Goal: Information Seeking & Learning: Learn about a topic

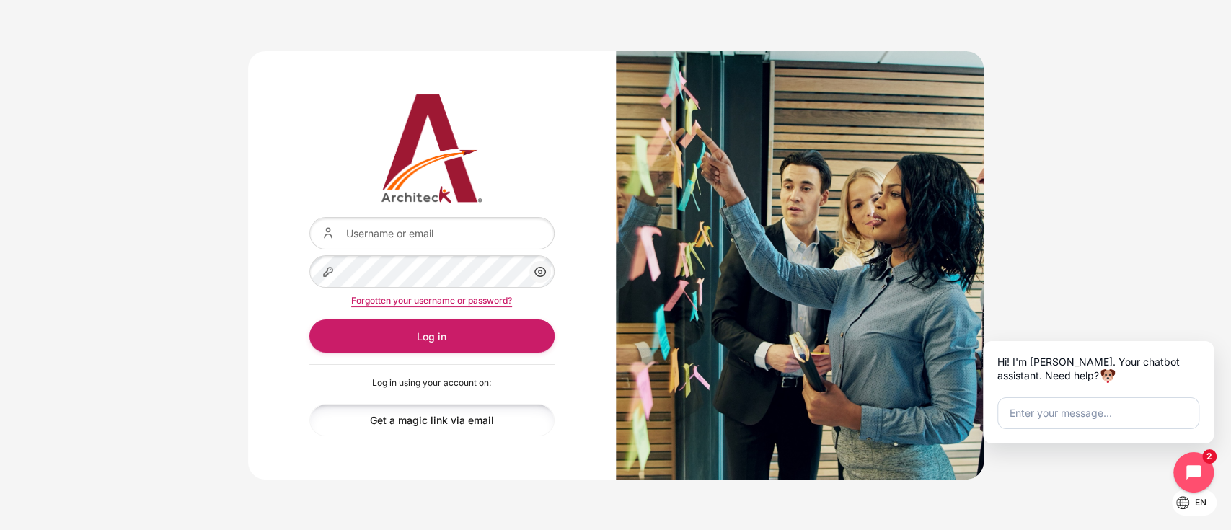
click at [406, 418] on link "Get a magic link via email" at bounding box center [431, 420] width 245 height 32
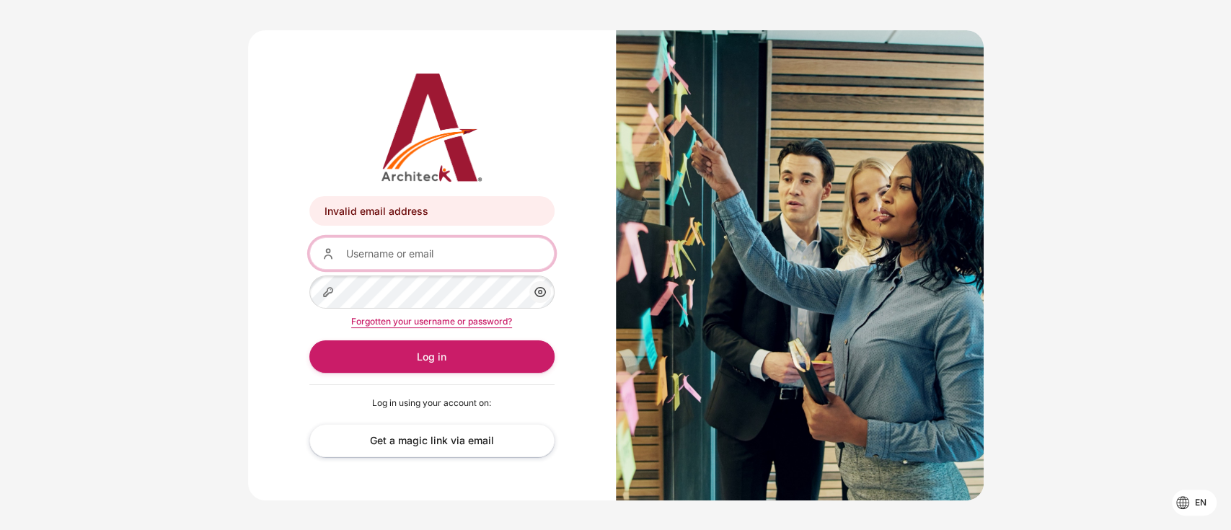
click at [437, 262] on input "Username or email" at bounding box center [431, 253] width 245 height 32
type input "thanyaphon.chet@gmail.com"
click at [438, 314] on div "Forgotten your username or password?" at bounding box center [431, 320] width 245 height 17
click at [434, 318] on link "Forgotten your username or password?" at bounding box center [431, 321] width 161 height 11
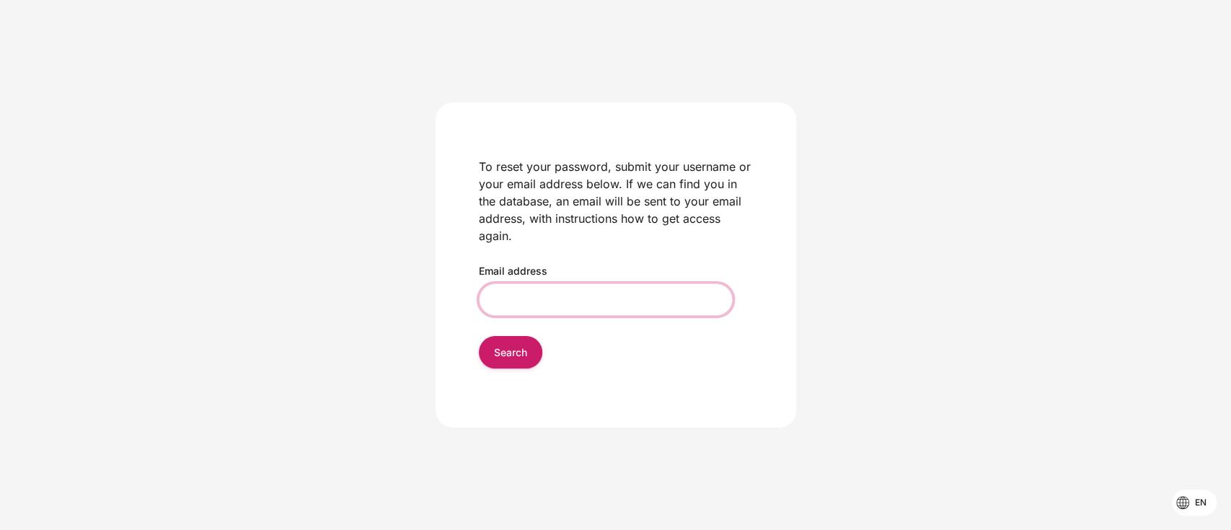
click at [523, 305] on input "Email address" at bounding box center [606, 299] width 254 height 32
type input "[EMAIL_ADDRESS][PERSON_NAME][DOMAIN_NAME]"
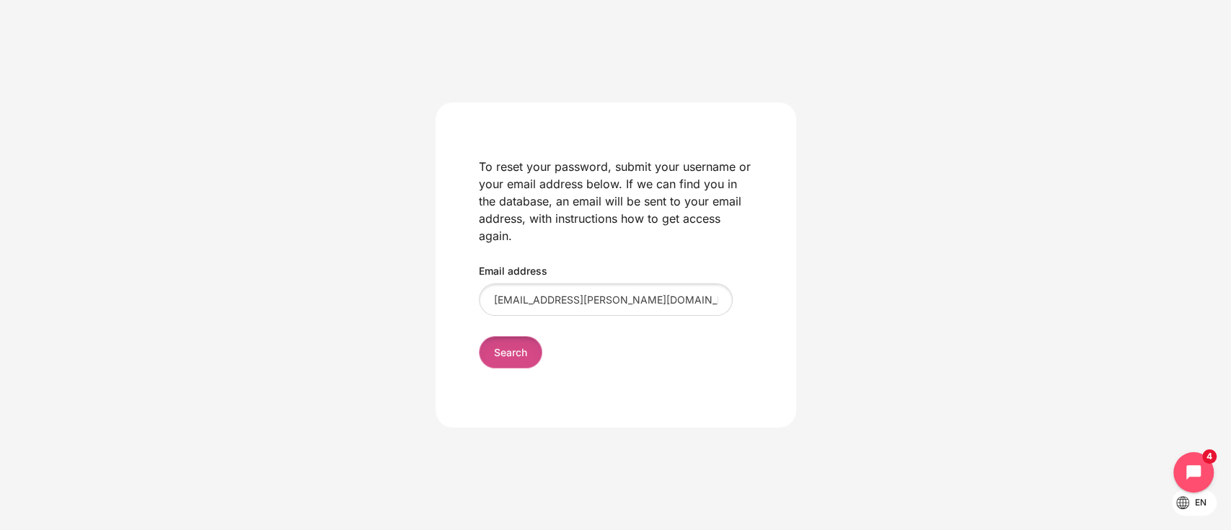
click at [491, 361] on input "Search" at bounding box center [510, 352] width 63 height 32
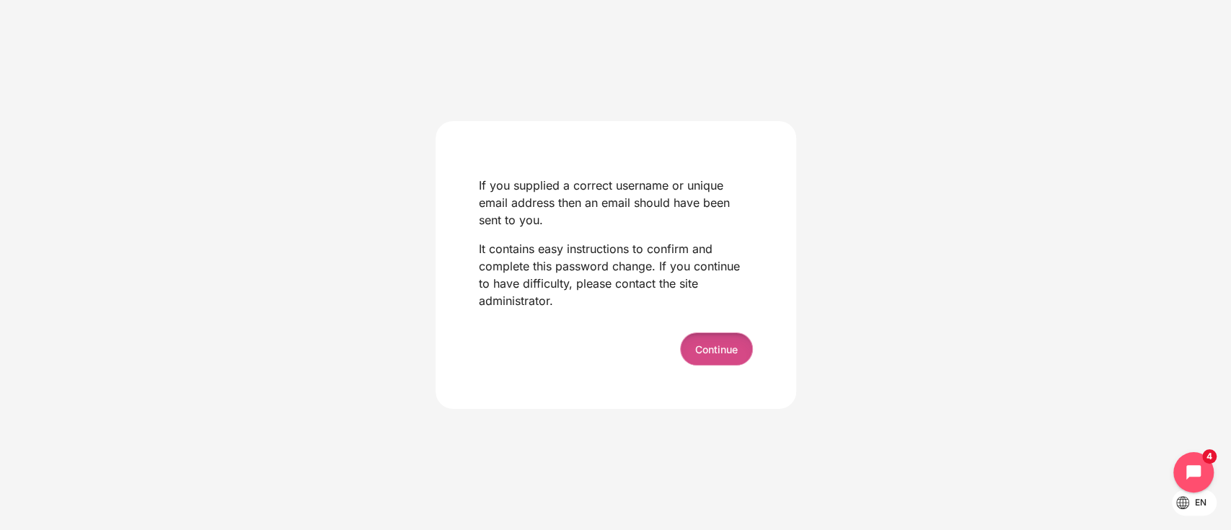
click at [701, 358] on button "Continue" at bounding box center [716, 348] width 73 height 32
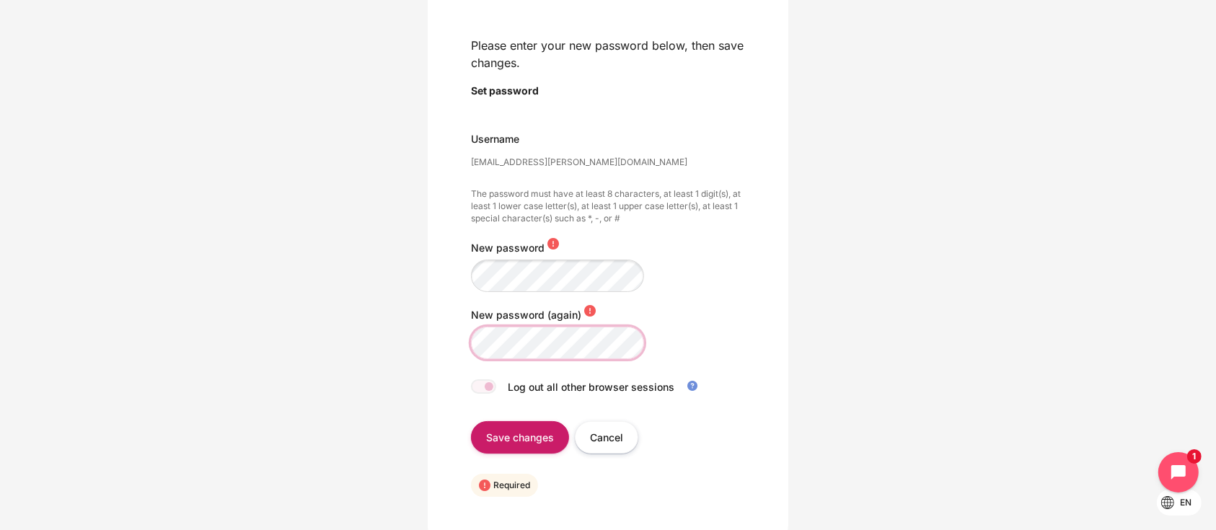
scroll to position [118, 0]
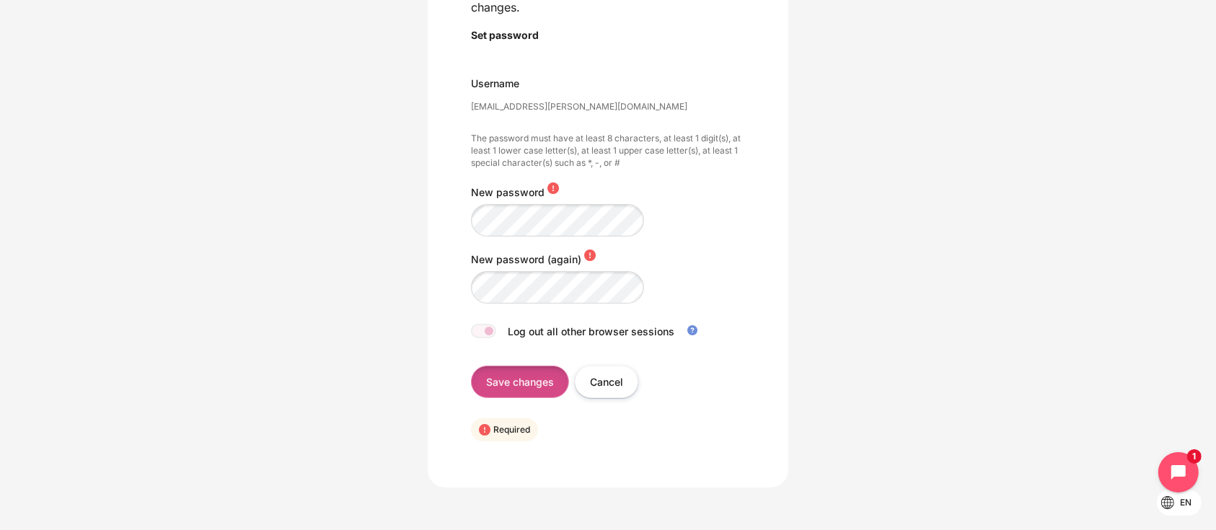
click at [508, 374] on input "Save changes" at bounding box center [520, 382] width 98 height 32
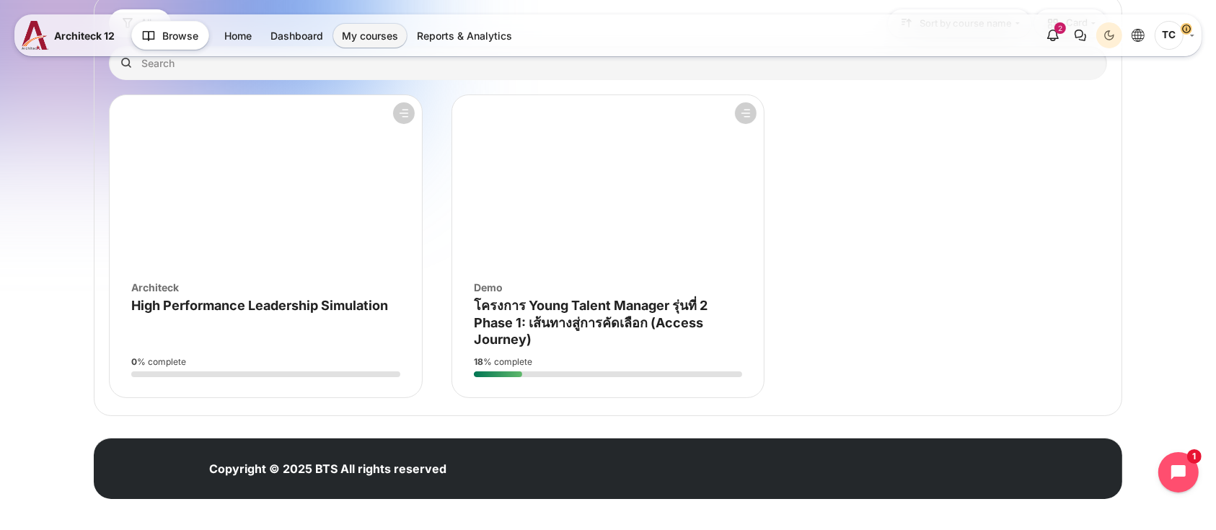
scroll to position [156, 0]
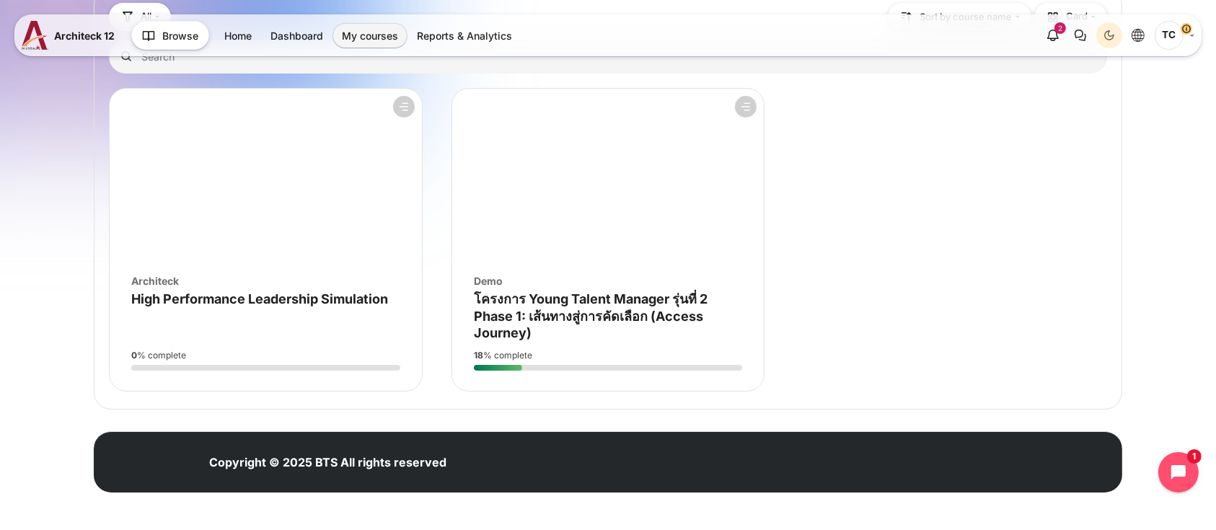
click at [573, 251] on figure "Course overview" at bounding box center [608, 175] width 312 height 173
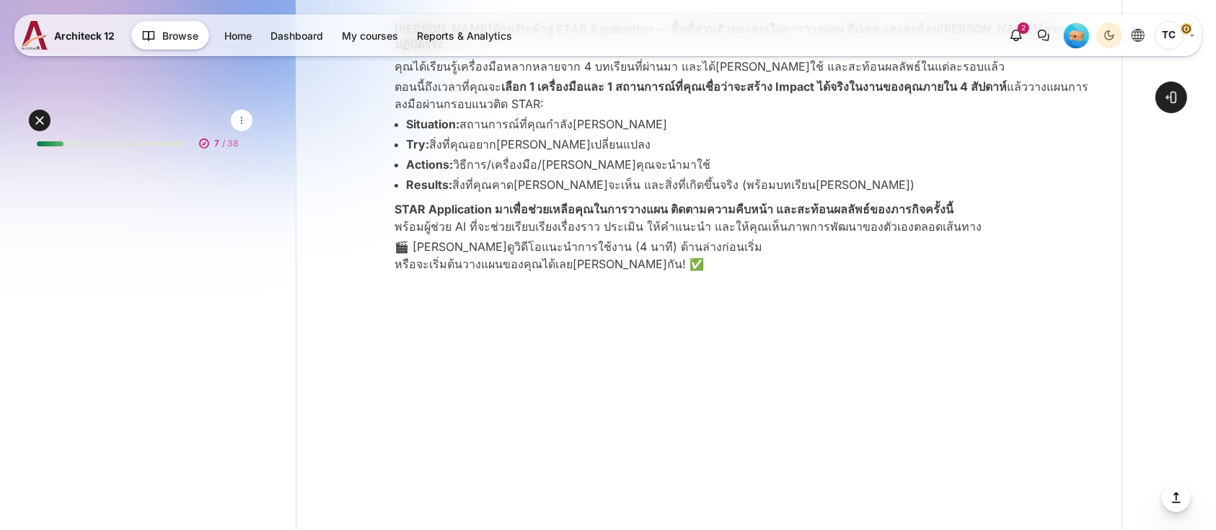
scroll to position [4631, 0]
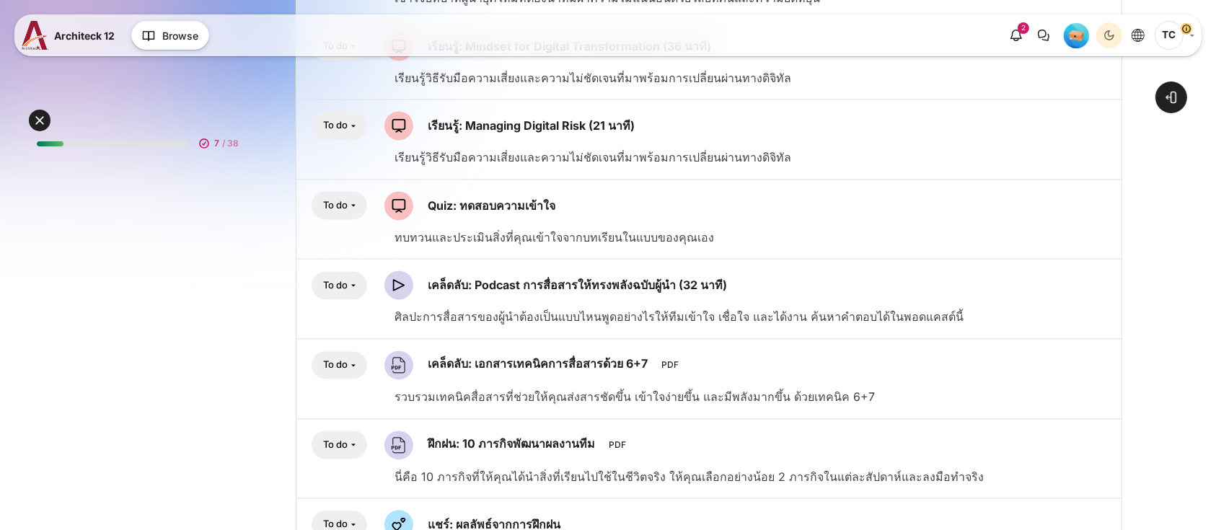
scroll to position [3312, 0]
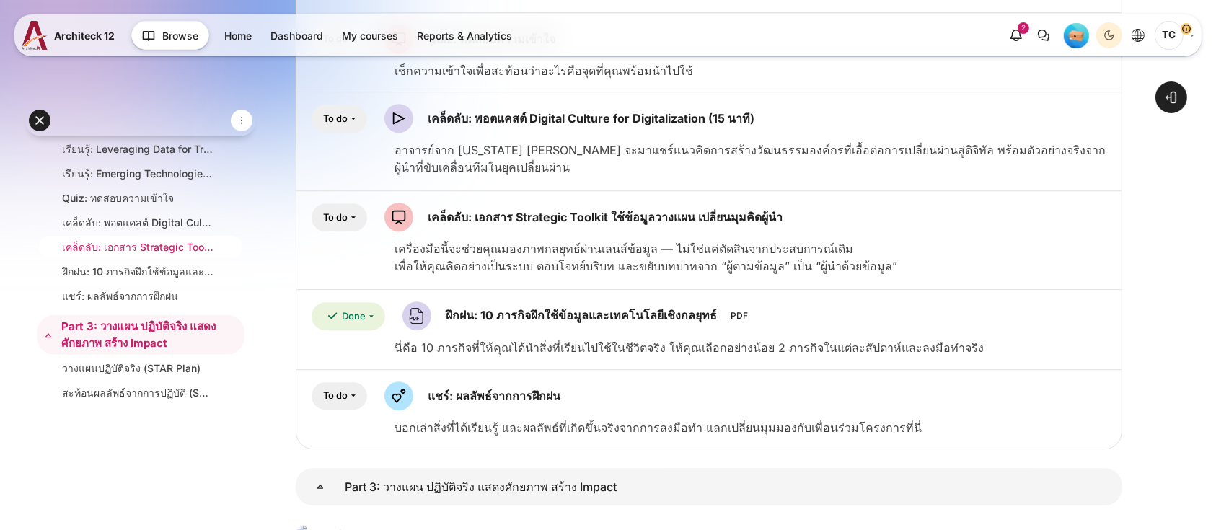
scroll to position [4578, 0]
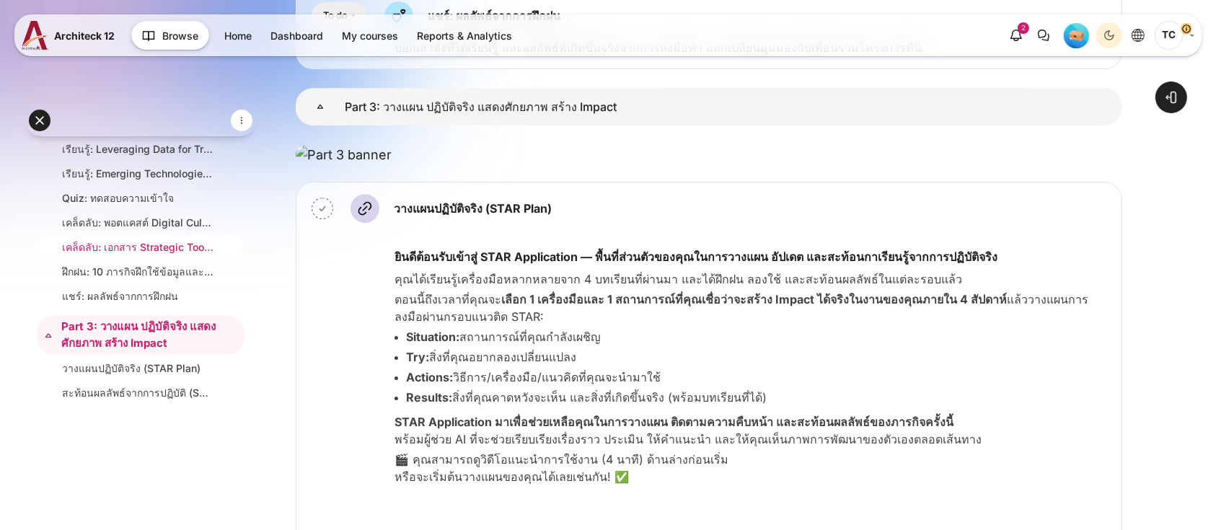
click at [107, 255] on link "เคล็ดลับ: เอกสาร Strategic Toolkit ใช้ข้อมูลวางแผน เปลี่ยนมุมคิดผู้นำ" at bounding box center [137, 246] width 151 height 15
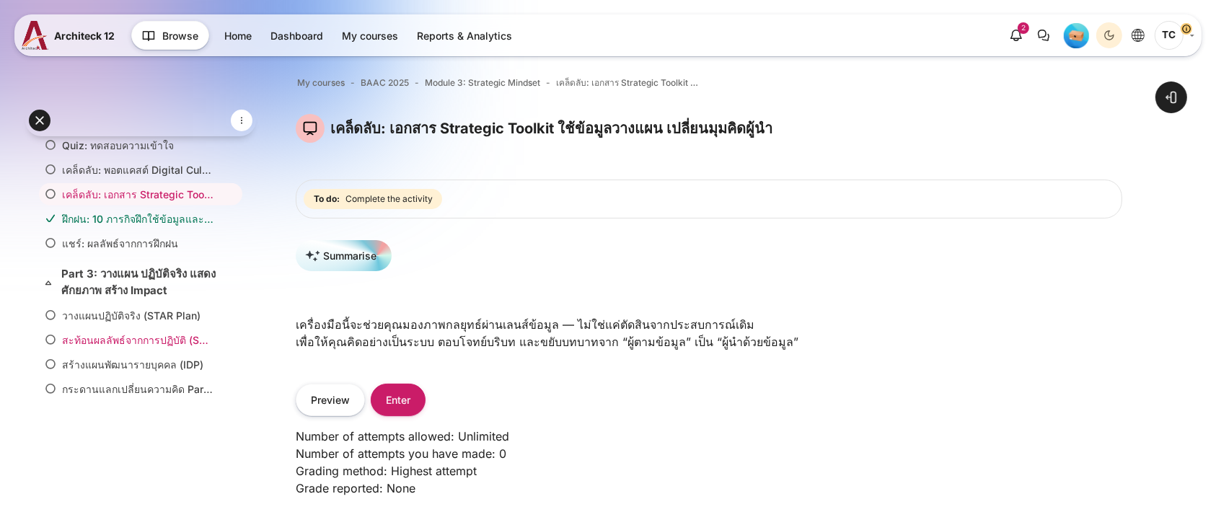
scroll to position [896, 0]
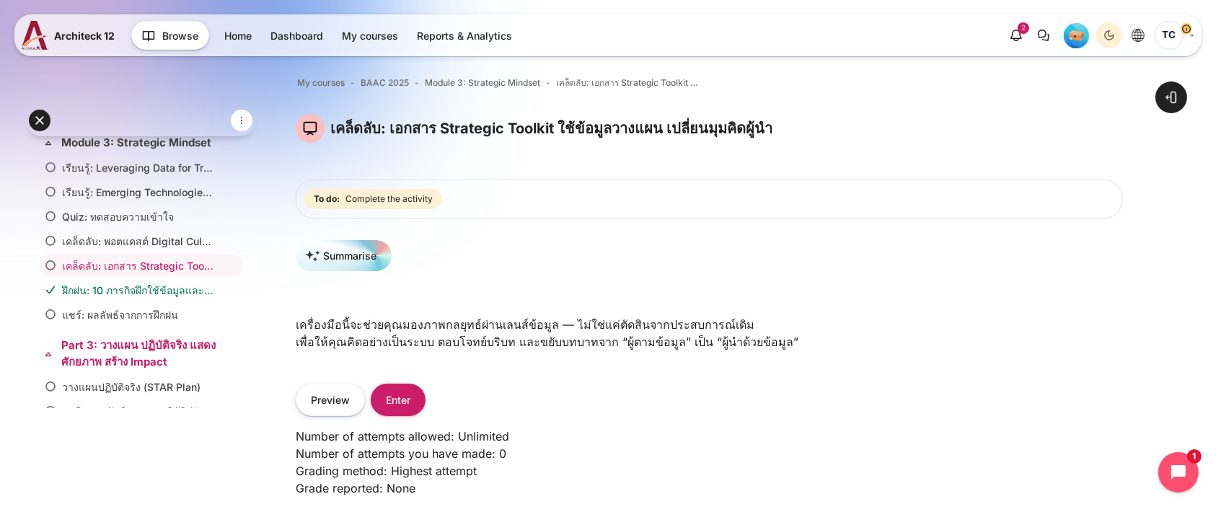
click at [72, 370] on link "Part 3: วางแผน ปฏิบัติจริง แสดงศักยภาพ สร้าง Impact" at bounding box center [139, 353] width 156 height 32
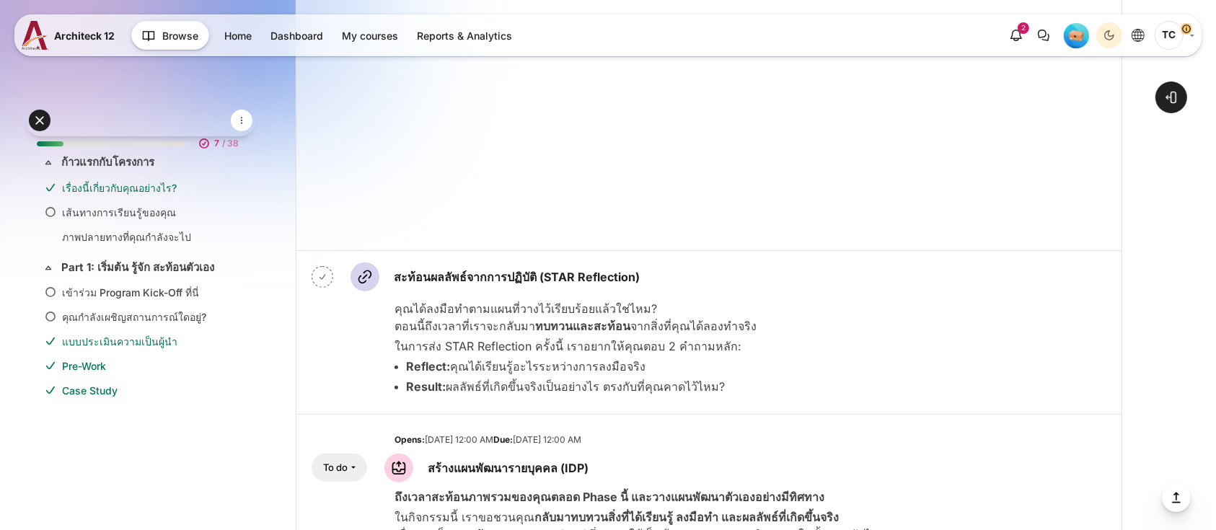
scroll to position [769, 0]
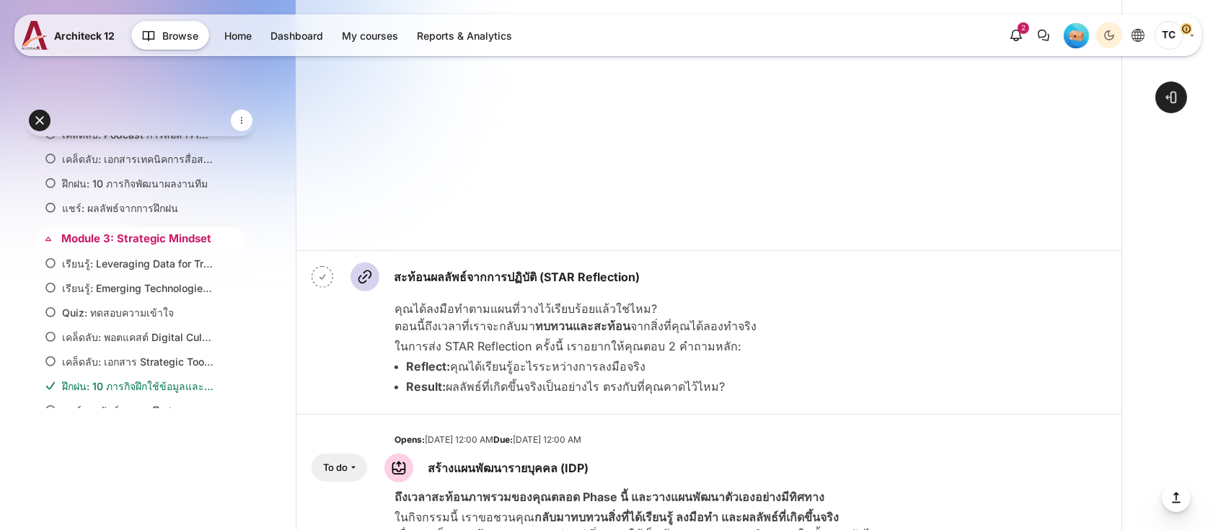
click at [126, 247] on link "Module 3: Strategic Mindset" at bounding box center [139, 239] width 156 height 17
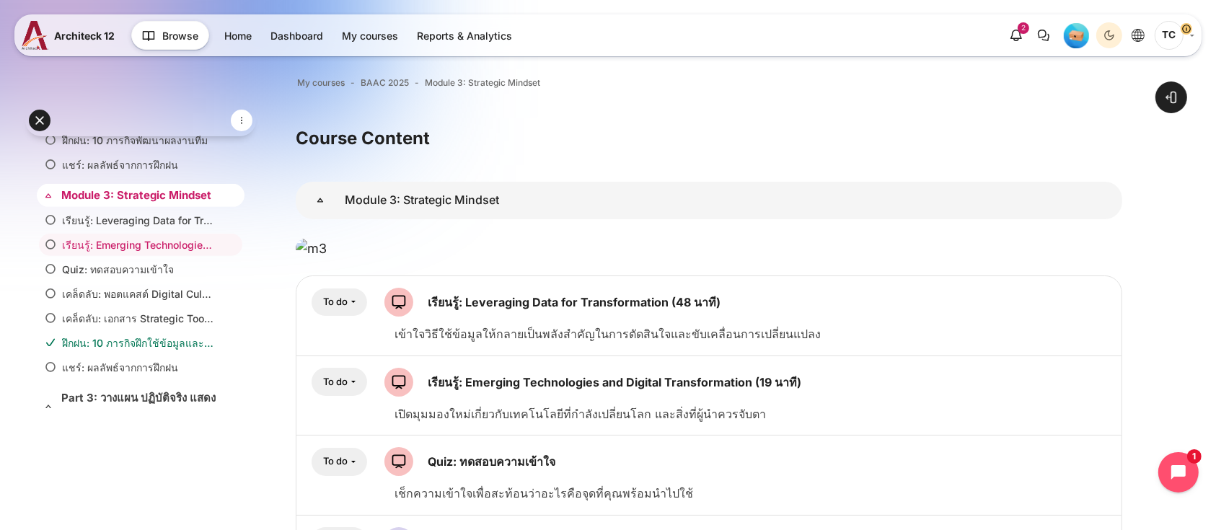
click at [98, 204] on link "Module 3: Strategic Mindset" at bounding box center [139, 195] width 156 height 17
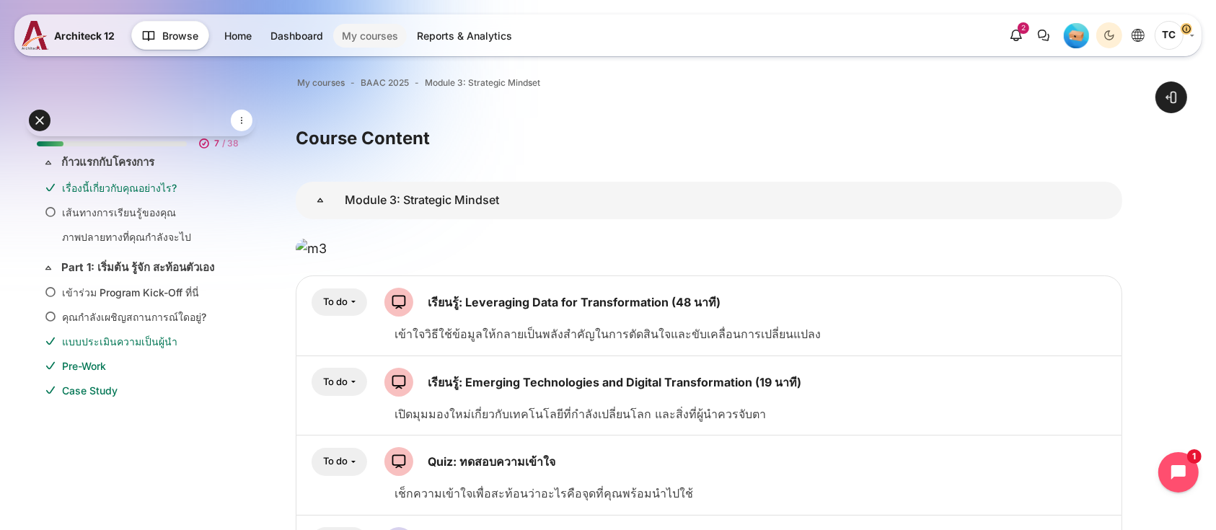
scroll to position [843, 0]
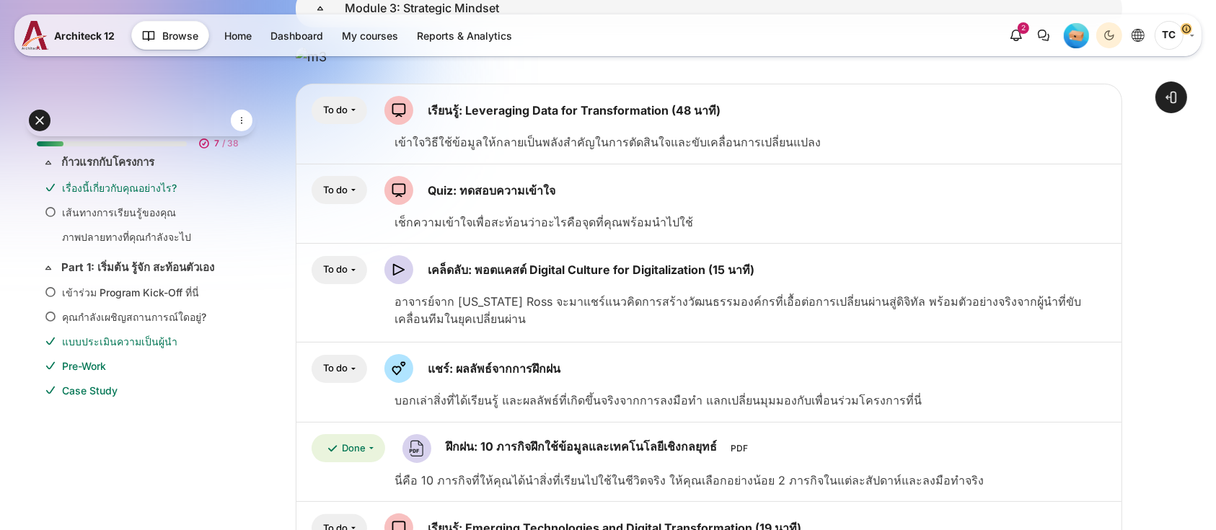
scroll to position [843, 0]
